Goal: Information Seeking & Learning: Learn about a topic

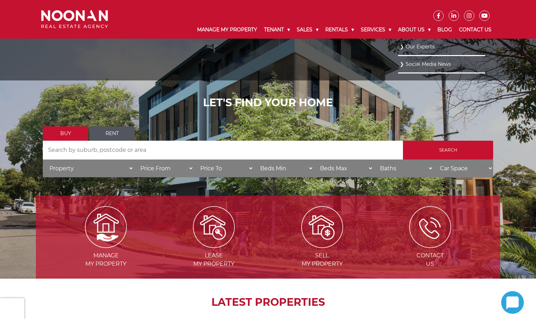
click at [413, 44] on link "Our Experts" at bounding box center [442, 46] width 84 height 9
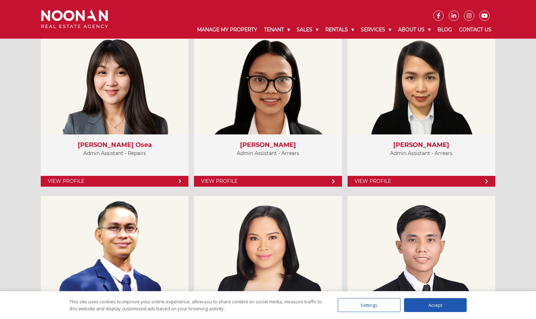
scroll to position [2753, 0]
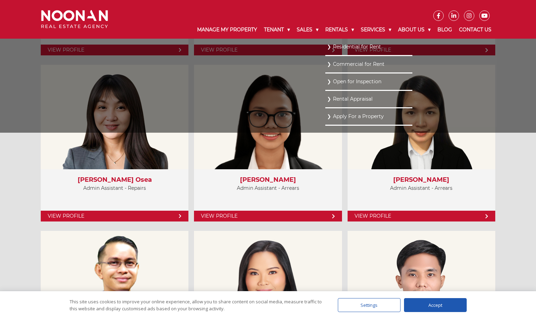
click at [354, 45] on link "Residential for Rent" at bounding box center [369, 46] width 84 height 9
